Goal: Task Accomplishment & Management: Complete application form

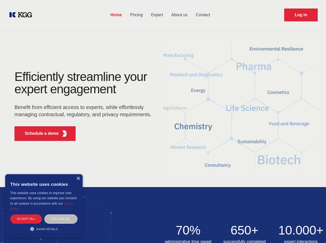
click at [163, 121] on div "Efficiently streamline your expert engagement Benefit from efficient access to …" at bounding box center [84, 108] width 157 height 74
click at [39, 134] on p "Schedule a demo" at bounding box center [42, 133] width 34 height 6
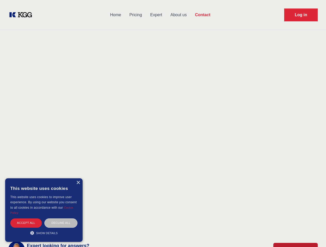
click at [78, 179] on div "× This website uses cookies This website uses cookies to improve user experienc…" at bounding box center [43, 211] width 77 height 64
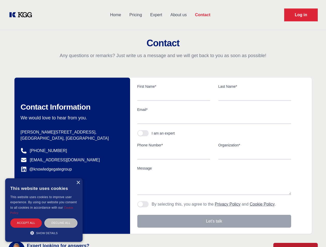
click at [26, 219] on div "Accept all" at bounding box center [25, 223] width 31 height 9
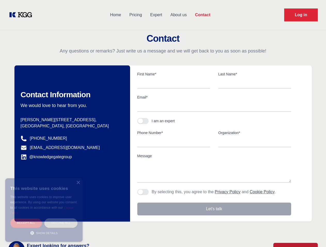
click at [61, 219] on div "Decline all" at bounding box center [60, 223] width 33 height 9
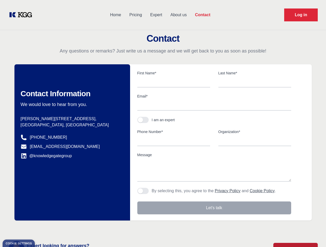
click at [44, 229] on main "Contact Any questions or remarks? Just write us a message and we will get back …" at bounding box center [163, 134] width 326 height 268
